Goal: Find specific page/section: Find specific page/section

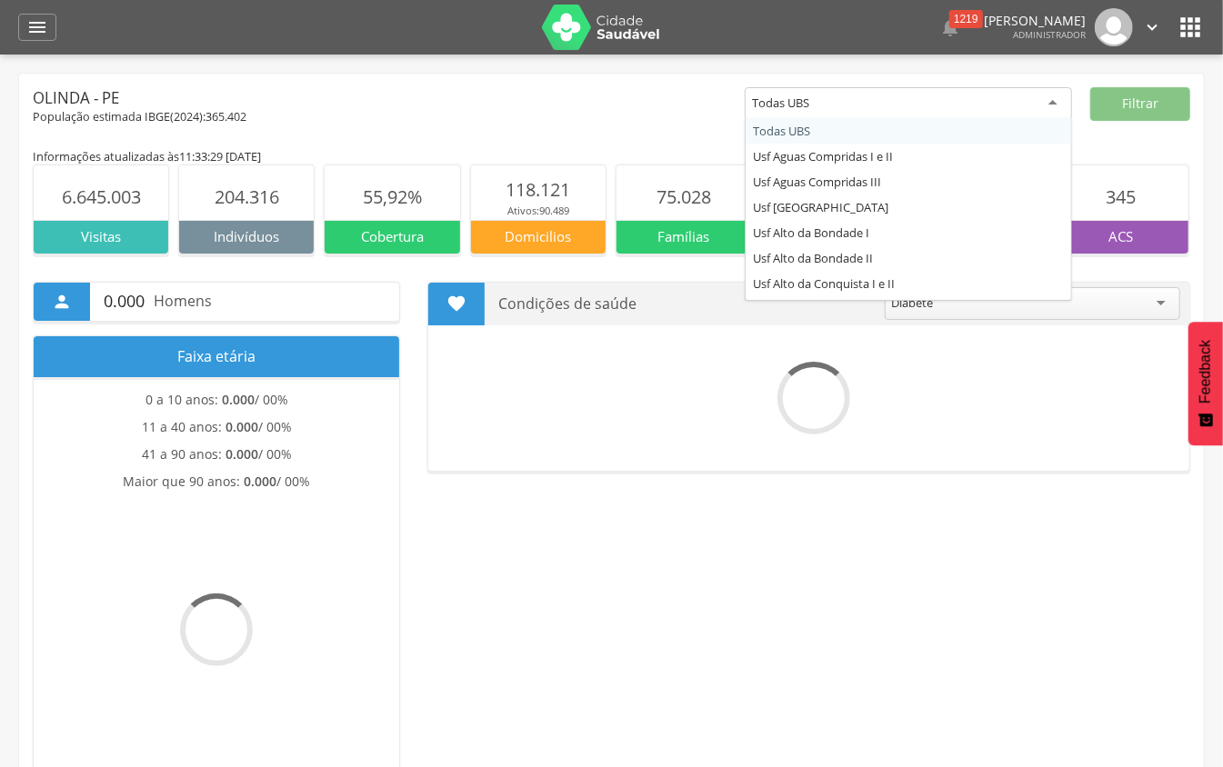
click at [928, 89] on div "Todas UBS" at bounding box center [908, 103] width 327 height 33
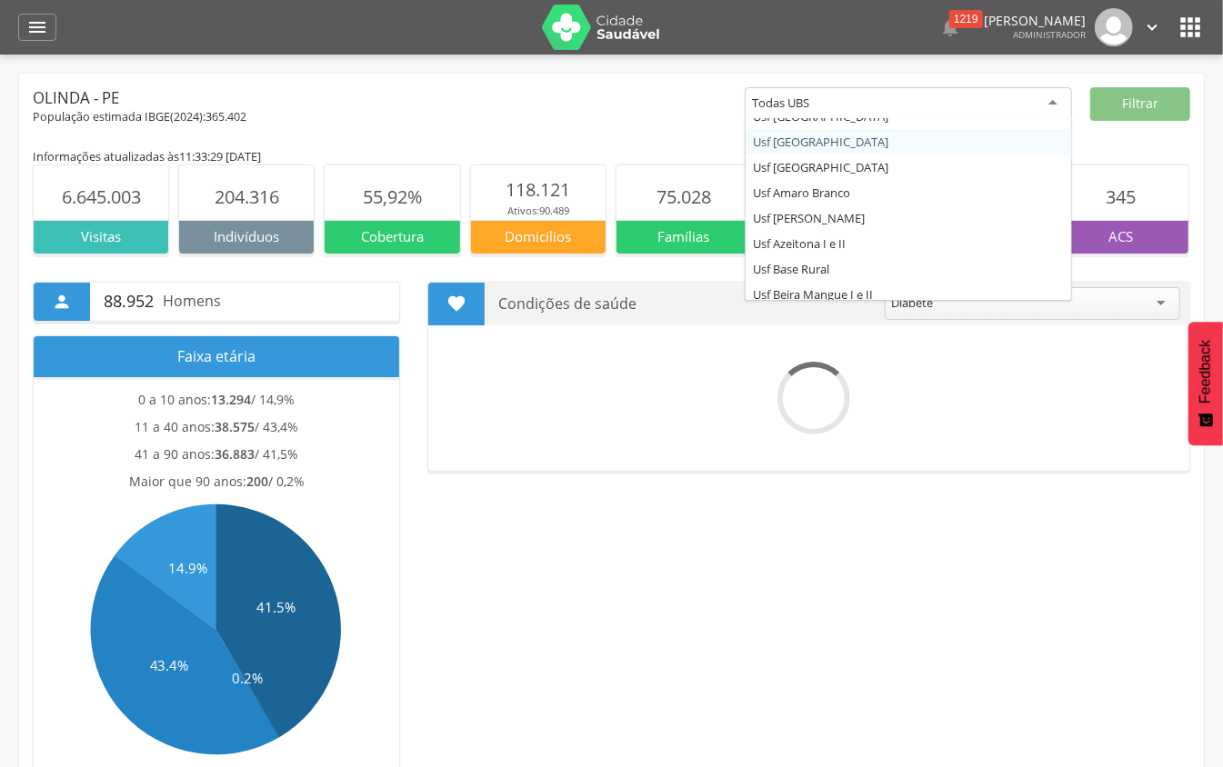
scroll to position [242, 0]
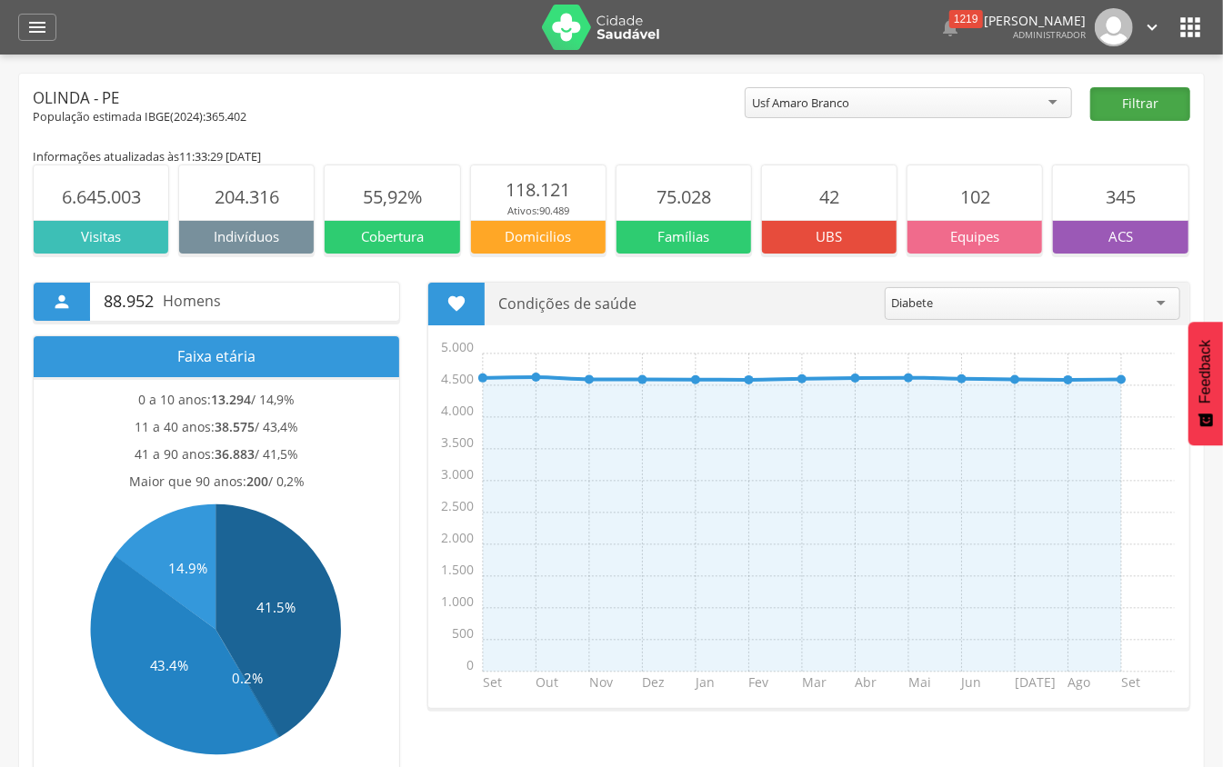
click at [1146, 115] on button "Filtrar" at bounding box center [1140, 104] width 100 height 34
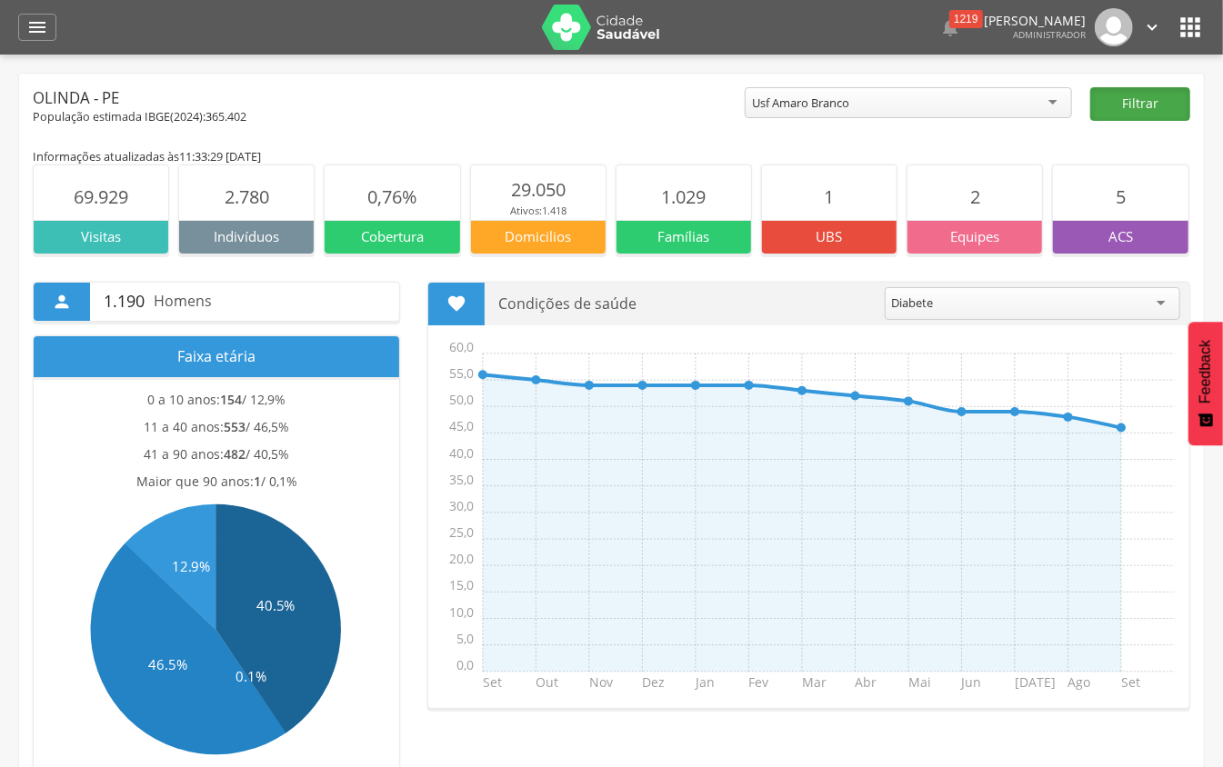
click at [1146, 115] on button "Filtrar" at bounding box center [1140, 104] width 100 height 34
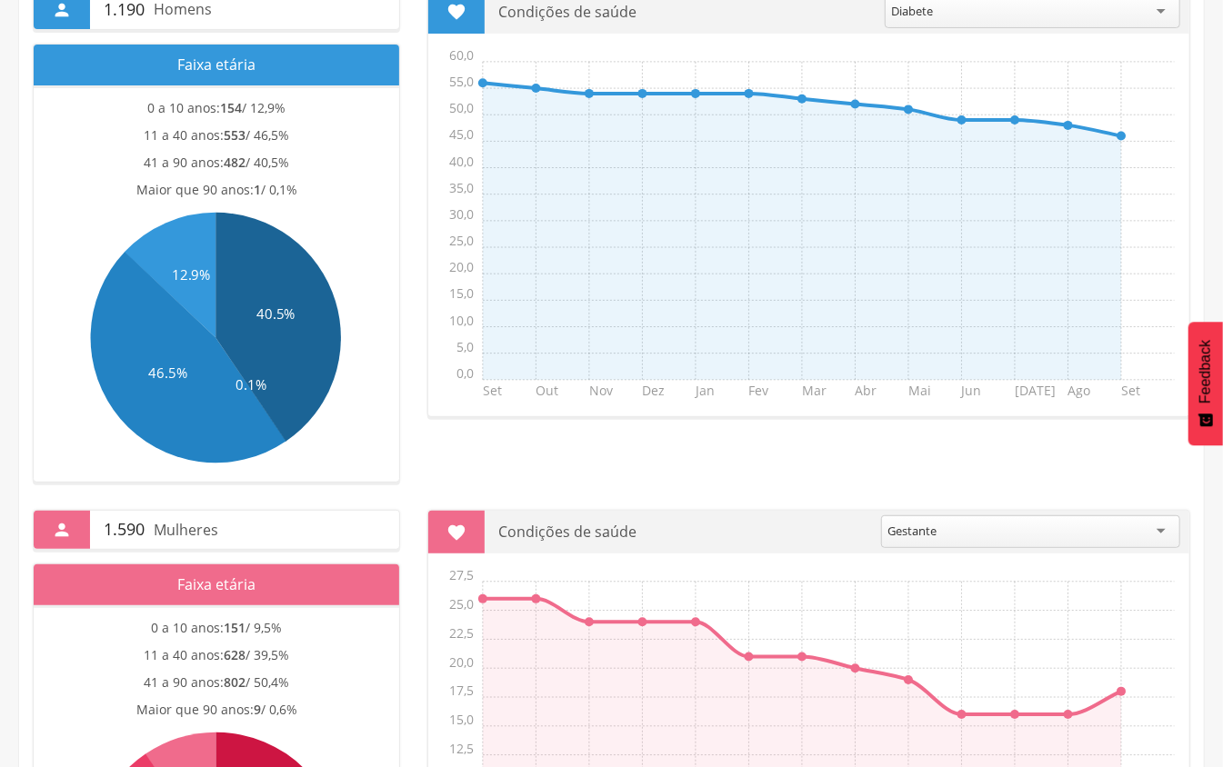
scroll to position [0, 0]
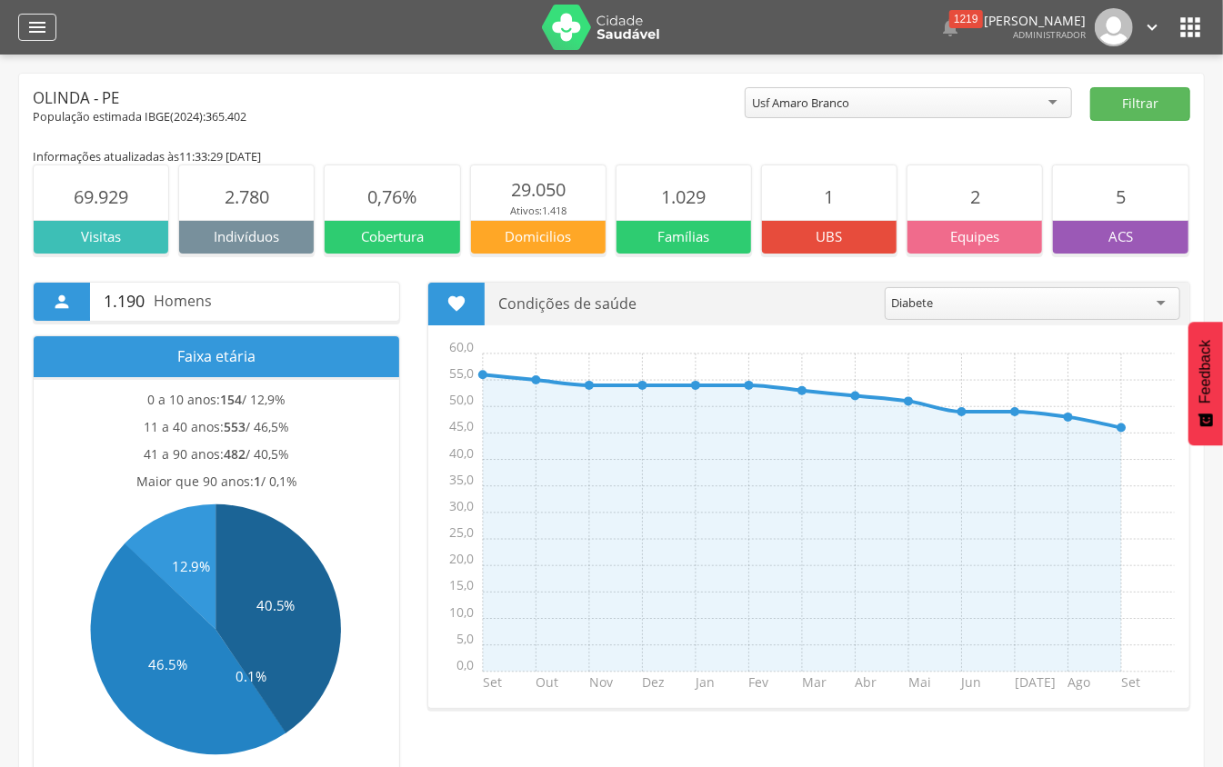
click at [52, 27] on div "" at bounding box center [37, 27] width 38 height 27
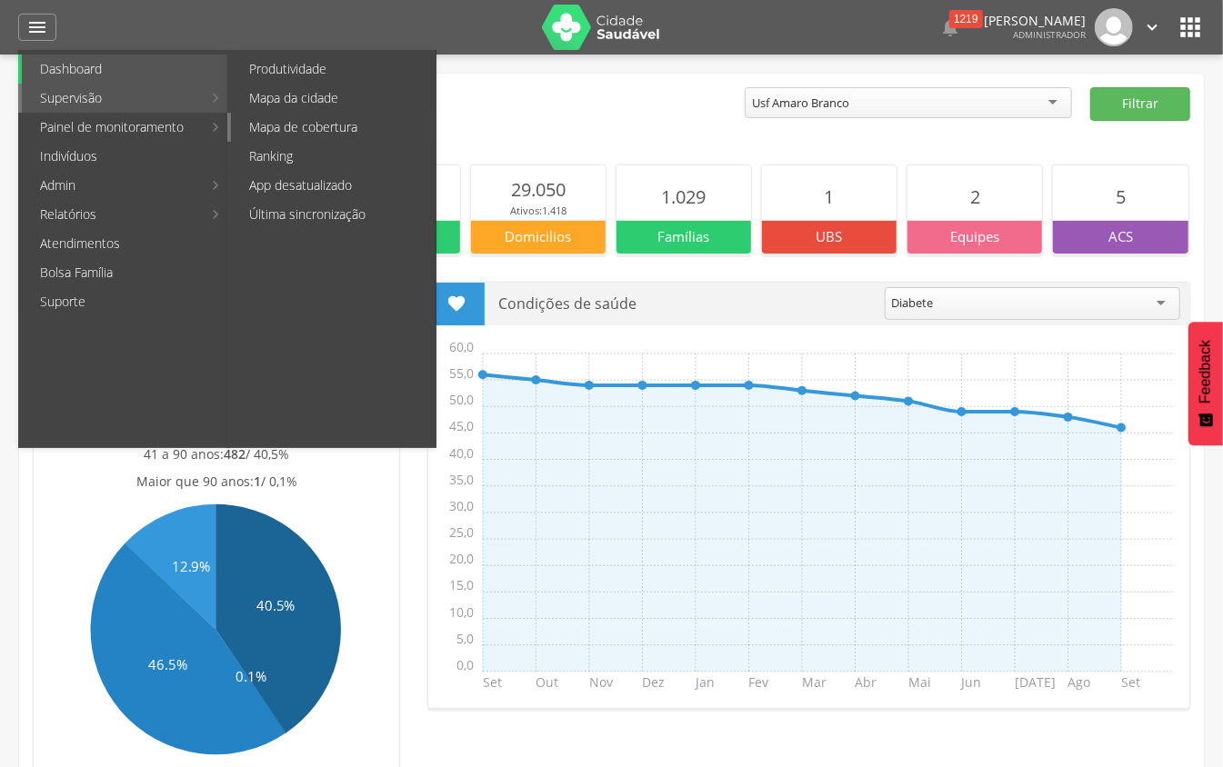
click at [314, 129] on link "Mapa de cobertura" at bounding box center [333, 127] width 205 height 29
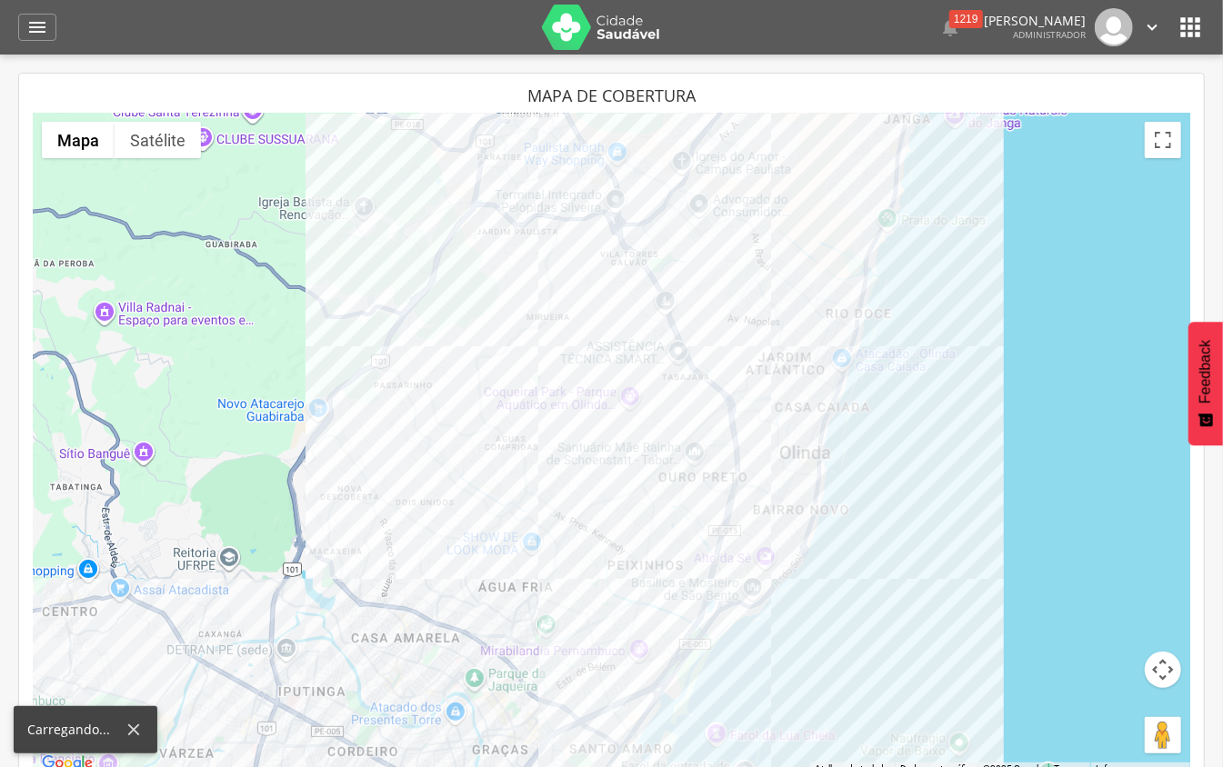
click at [791, 535] on div at bounding box center [612, 444] width 1158 height 663
click at [791, 535] on div "Usf Amaro Branco CNES: 3842320" at bounding box center [612, 444] width 1158 height 663
click at [783, 496] on span "CNES: 3842320" at bounding box center [780, 502] width 70 height 13
click at [784, 496] on span "CNES: 3842320" at bounding box center [780, 502] width 70 height 13
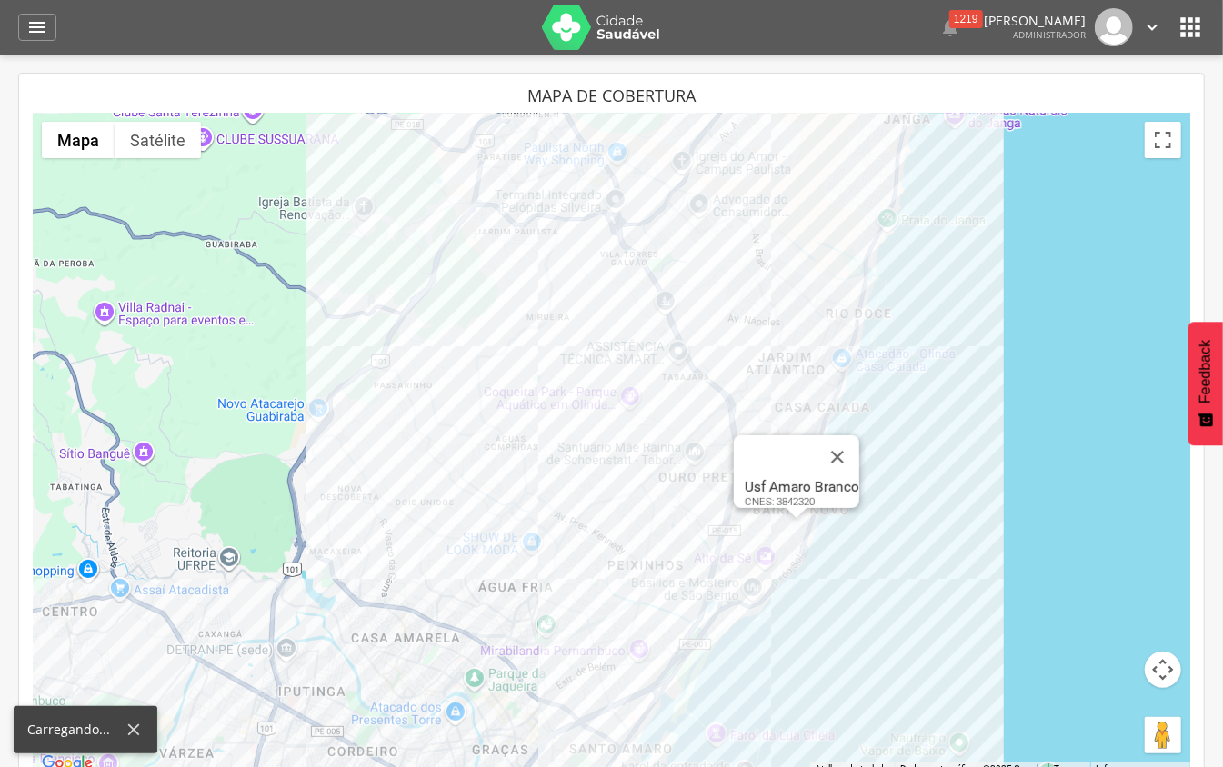
click at [820, 479] on div "Usf Amaro Branco" at bounding box center [802, 487] width 115 height 16
click at [793, 536] on div "Usf Amaro Branco CNES: 3842320" at bounding box center [612, 444] width 1158 height 663
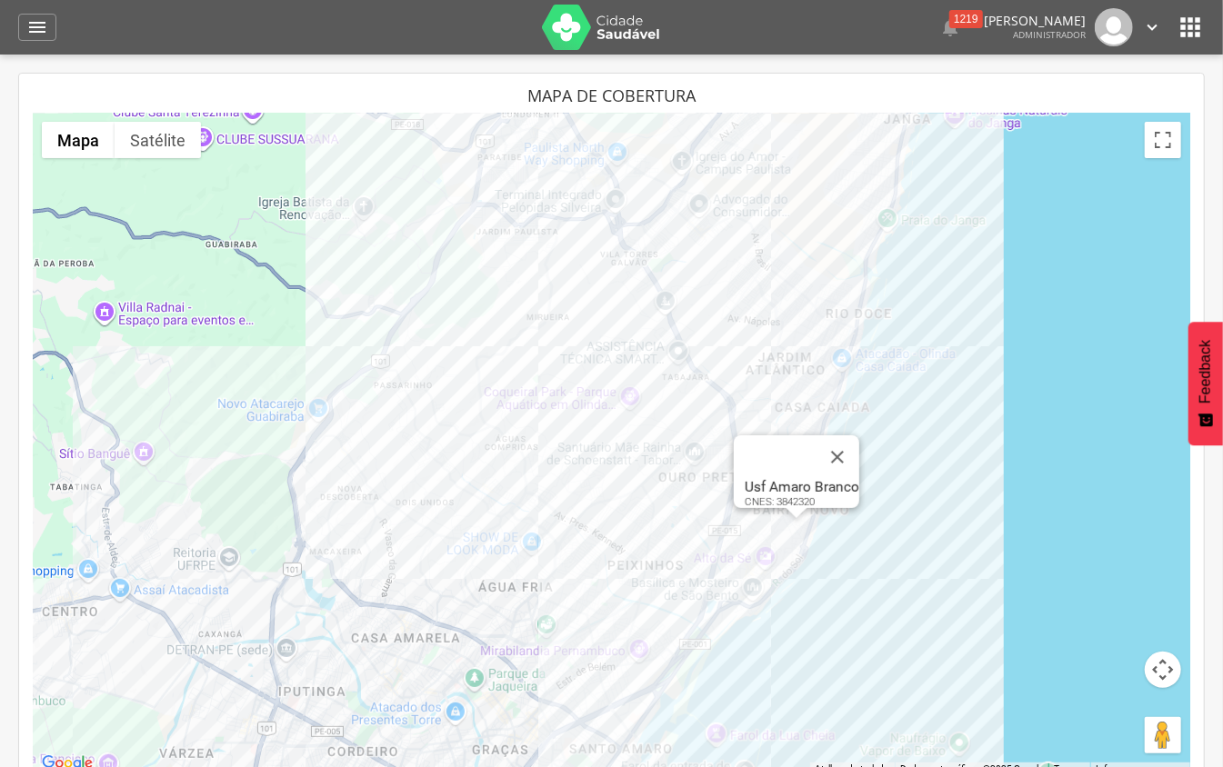
click at [1080, 638] on div "Usf Amaro Branco CNES: 3842320" at bounding box center [612, 444] width 1158 height 663
click at [1155, 746] on button "Arraste o Pegman até o mapa para abrir o Street View" at bounding box center [1163, 735] width 36 height 36
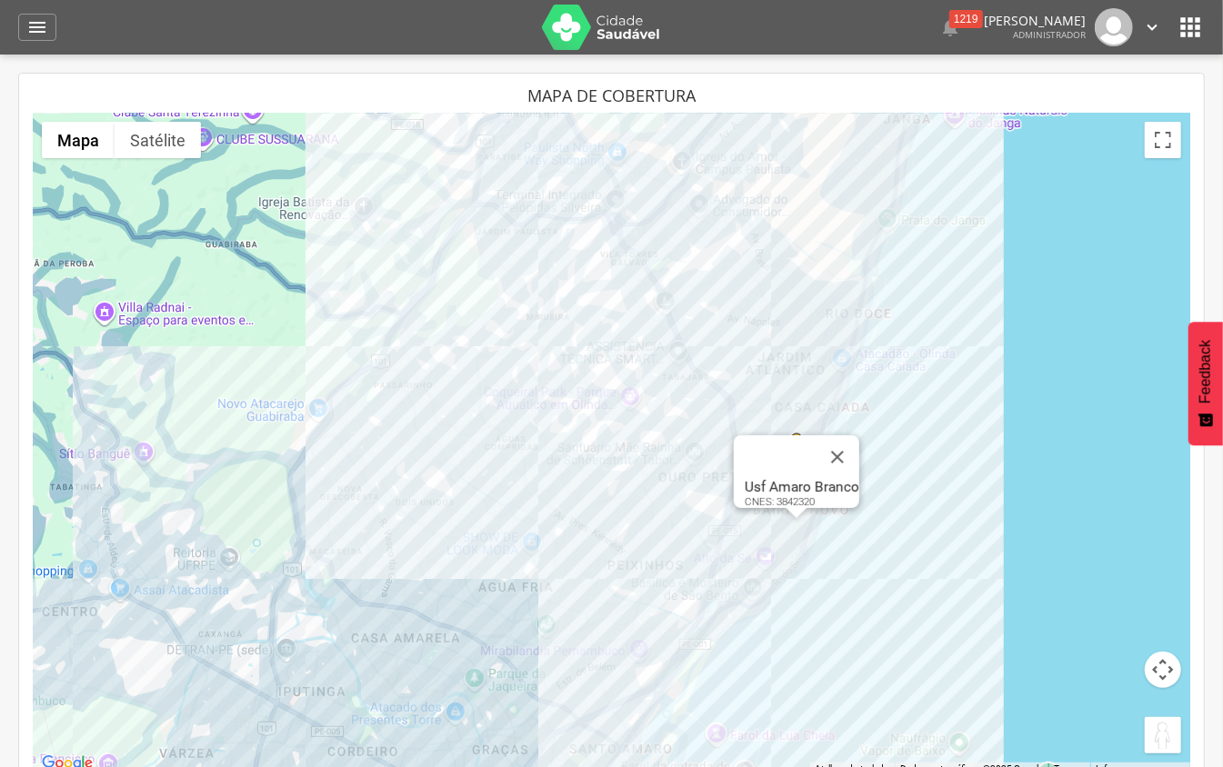
drag, startPoint x: 1158, startPoint y: 725, endPoint x: 791, endPoint y: 475, distance: 444.4
click at [791, 475] on div "Pressione as teclas Alt + Enter para ativar o recurso de arrastar com o teclado…" at bounding box center [612, 444] width 1158 height 663
